Goal: Transaction & Acquisition: Purchase product/service

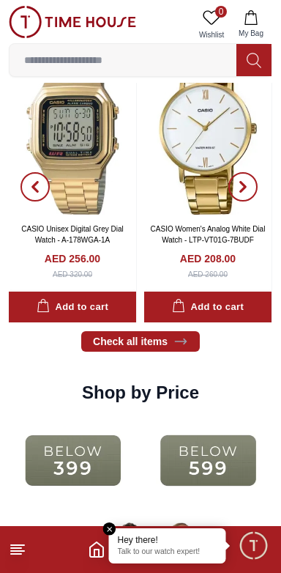
scroll to position [1438, 0]
click at [137, 435] on img at bounding box center [73, 460] width 128 height 83
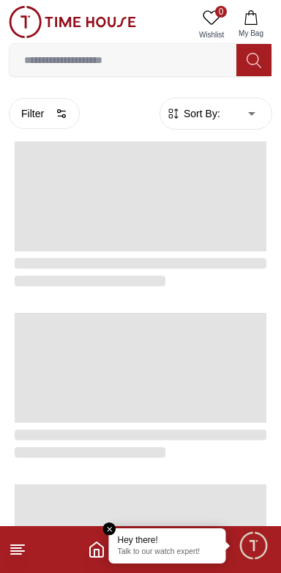
click at [98, 423] on div at bounding box center [141, 442] width 252 height 38
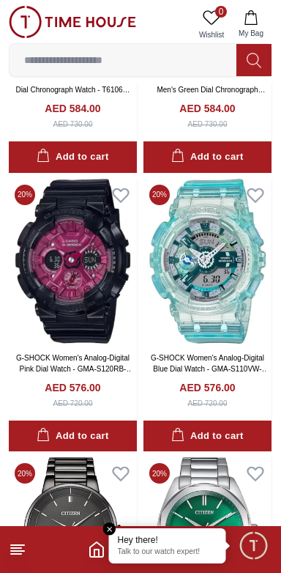
scroll to position [1360, 0]
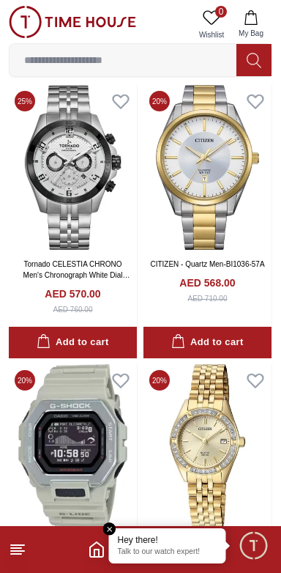
scroll to position [2532, 0]
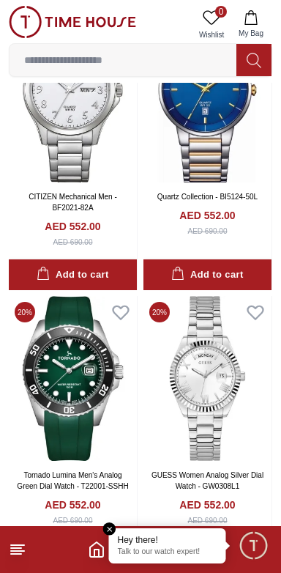
scroll to position [7901, 0]
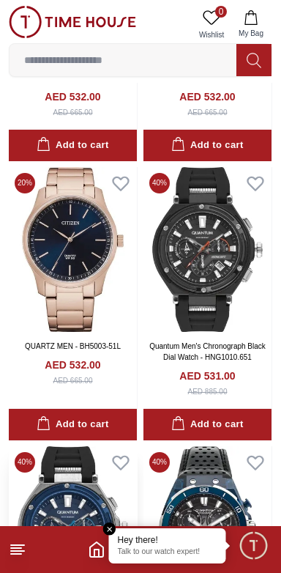
scroll to position [12773, 0]
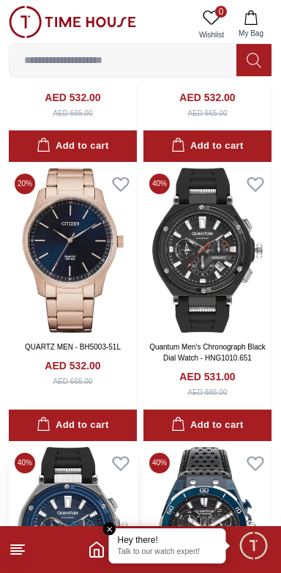
click at [79, 447] on img at bounding box center [73, 529] width 128 height 165
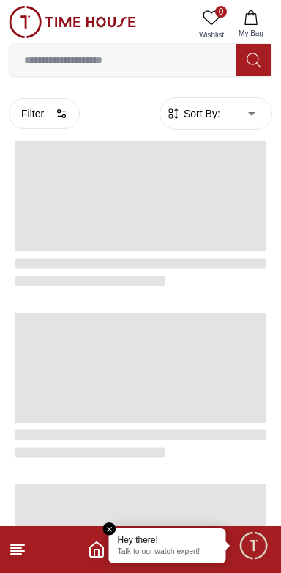
scroll to position [2416, 0]
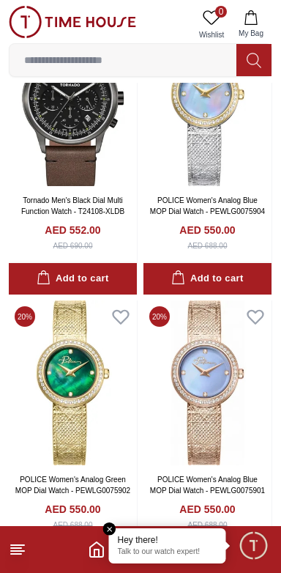
scroll to position [7898, 0]
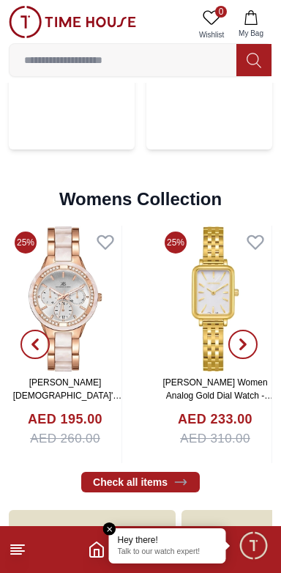
scroll to position [3071, 0]
